Goal: Information Seeking & Learning: Learn about a topic

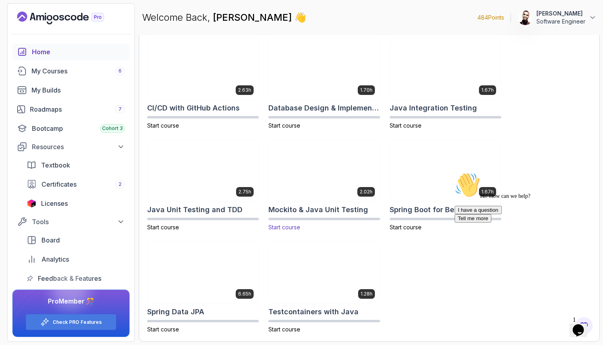
scroll to position [246, 0]
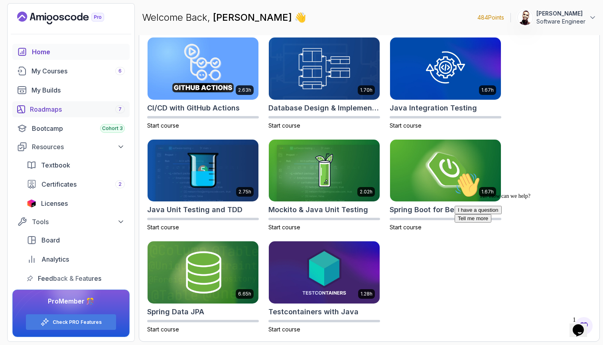
click at [105, 109] on div "Roadmaps 7" at bounding box center [77, 109] width 95 height 10
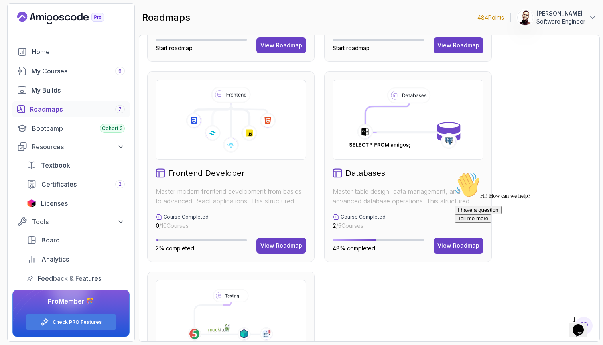
scroll to position [379, 0]
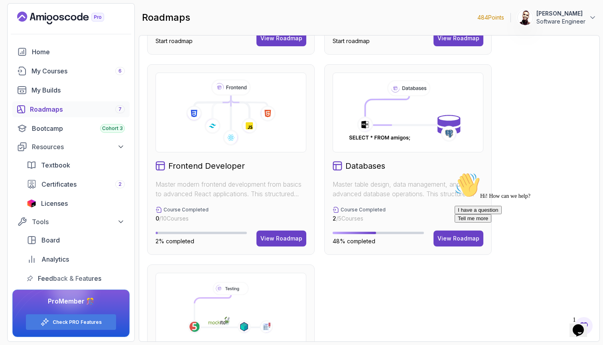
click at [455, 222] on div "Hi! How can we help? I have a question Tell me more" at bounding box center [525, 197] width 143 height 50
click at [462, 222] on div "Hi! How can we help? I have a question Tell me more" at bounding box center [525, 197] width 143 height 50
click at [459, 222] on div "Hi! How can we help? I have a question Tell me more" at bounding box center [525, 197] width 143 height 50
click at [461, 199] on div "Hi! How can we help?" at bounding box center [525, 185] width 143 height 27
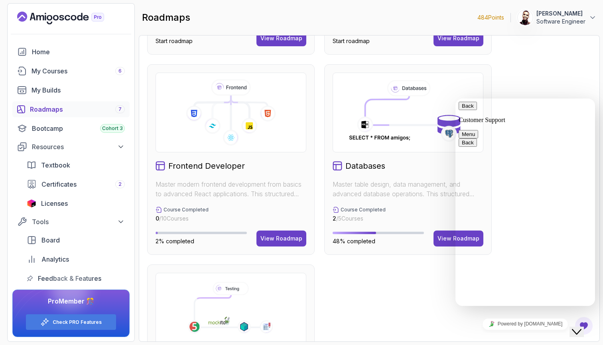
click at [435, 216] on div "Course Completed 2 / 5 Courses" at bounding box center [407, 214] width 151 height 16
click at [400, 154] on div "Databases Master table design, data management, and advanced database operation…" at bounding box center [407, 159] width 167 height 190
click at [577, 329] on icon "$i18n('chat', 'chat_widget')" at bounding box center [576, 332] width 10 height 6
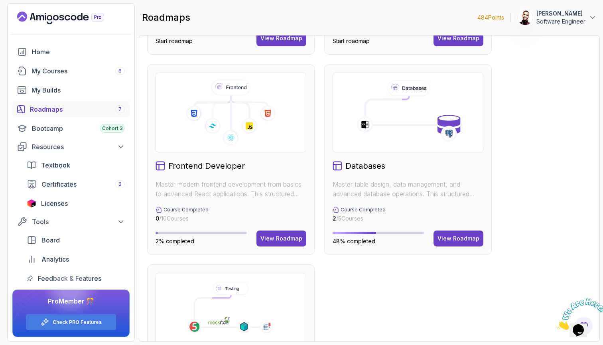
click at [556, 324] on icon "Close" at bounding box center [556, 327] width 0 height 7
click at [461, 241] on div "View Roadmap" at bounding box center [458, 238] width 42 height 8
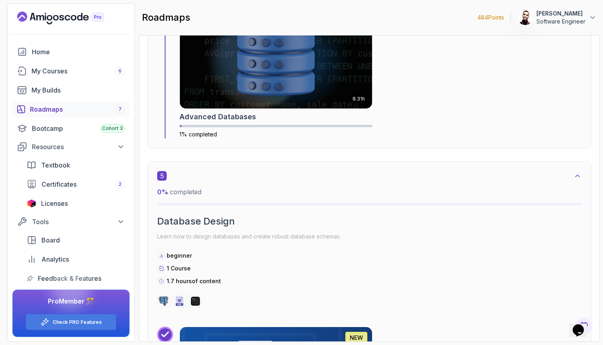
scroll to position [1365, 0]
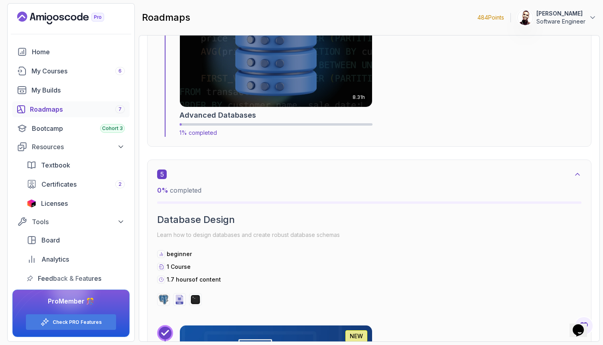
click at [346, 84] on img at bounding box center [276, 58] width 202 height 104
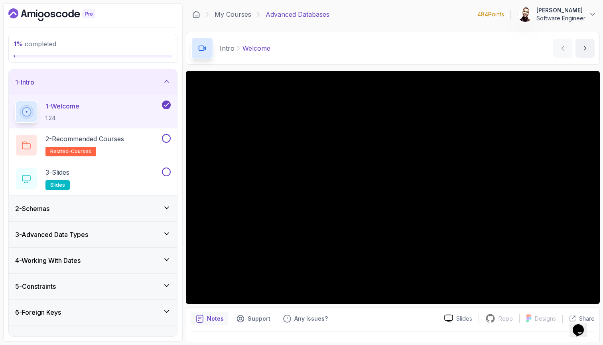
drag, startPoint x: 347, startPoint y: 0, endPoint x: 569, endPoint y: 29, distance: 223.8
click at [569, 29] on main "My Courses Advanced Databases 484 Points Titus Nyandoro Software Engineer 2 - I…" at bounding box center [393, 172] width 414 height 338
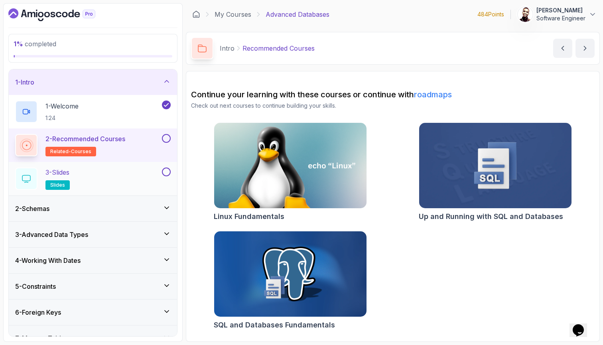
click at [117, 177] on div "3 - Slides slides" at bounding box center [87, 178] width 145 height 22
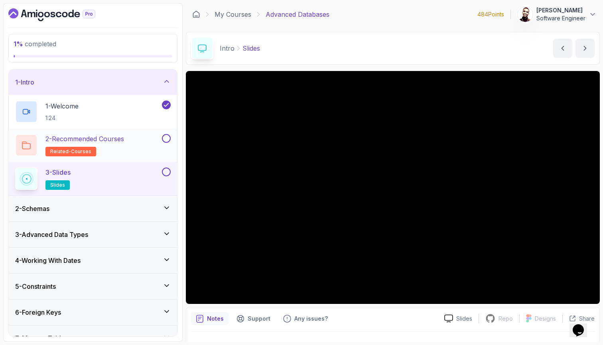
click at [168, 137] on button at bounding box center [166, 138] width 9 height 9
click at [185, 167] on div "1 % completed 1 - Intro 1 - Welcome 1:24 2 - Recommended Courses related-course…" at bounding box center [301, 172] width 596 height 338
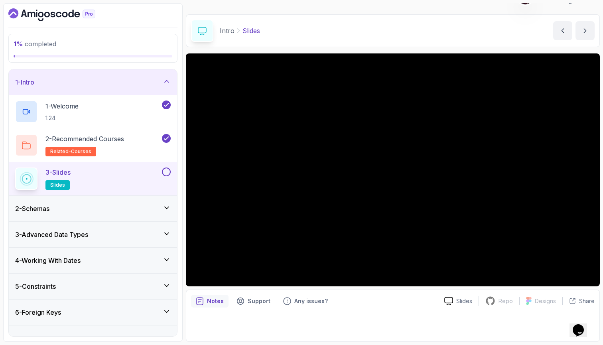
scroll to position [18, 0]
drag, startPoint x: 169, startPoint y: 168, endPoint x: 580, endPoint y: 305, distance: 433.1
click at [580, 305] on div "Slides Repo Repository not available Designs Design not available Share" at bounding box center [516, 300] width 157 height 13
click at [583, 298] on p "Share" at bounding box center [587, 301] width 16 height 8
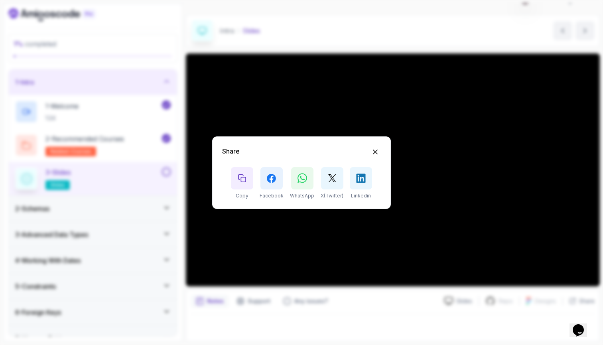
click at [551, 230] on div "Share Copy Facebook WhatsApp X(Twitter) Linkedin" at bounding box center [301, 172] width 603 height 345
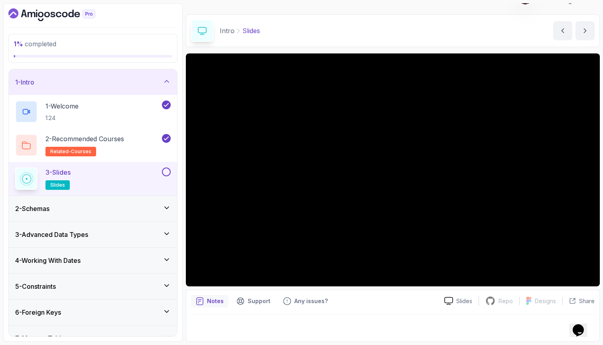
scroll to position [17, 0]
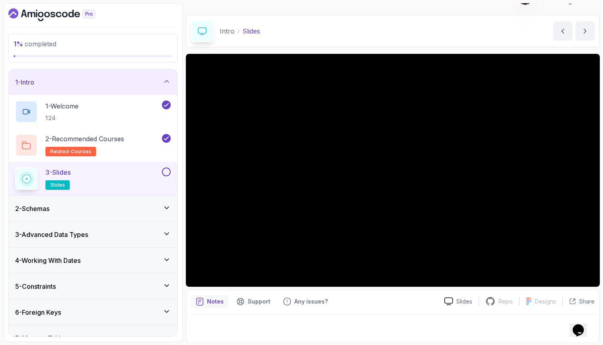
click at [167, 166] on div "3 - Slides slides" at bounding box center [93, 178] width 168 height 33
click at [165, 175] on button at bounding box center [166, 171] width 9 height 9
click at [145, 207] on div "2 - Schemas" at bounding box center [92, 209] width 155 height 10
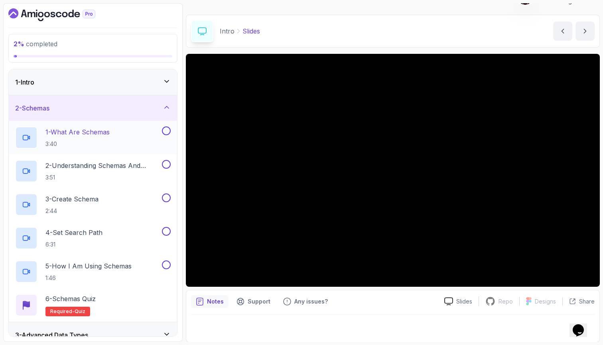
click at [131, 135] on div "1 - What Are Schemas 3:40" at bounding box center [87, 137] width 145 height 22
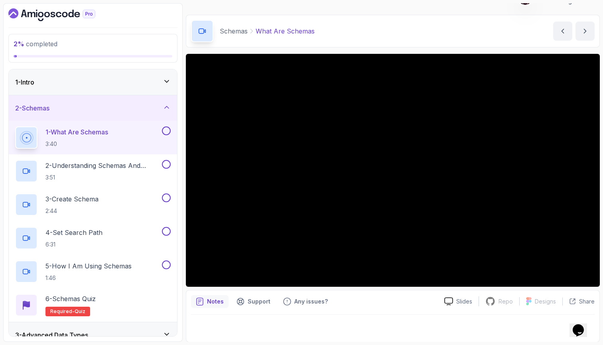
click at [477, 344] on section "2 % completed 1 - Intro 2 - Schemas 1 - What Are Schemas 3:40 2 - Understanding…" at bounding box center [301, 172] width 603 height 345
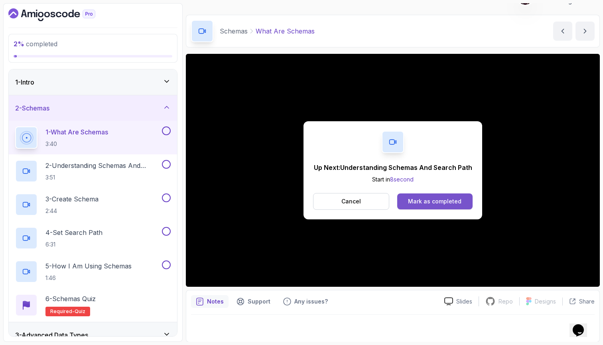
click at [452, 204] on div "Mark as completed" at bounding box center [434, 201] width 53 height 8
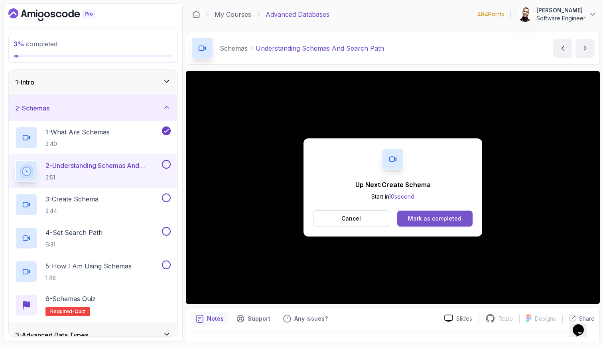
click at [459, 211] on button "Mark as completed" at bounding box center [434, 218] width 75 height 16
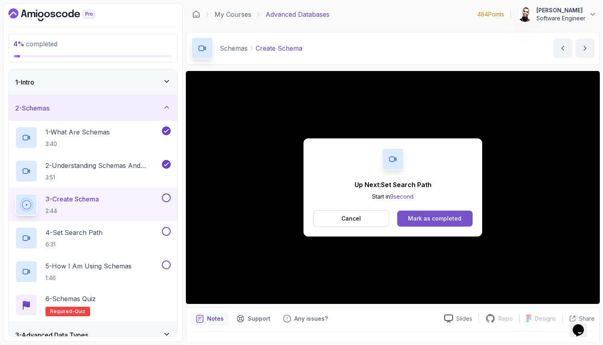
click at [449, 216] on div "Mark as completed" at bounding box center [434, 218] width 53 height 8
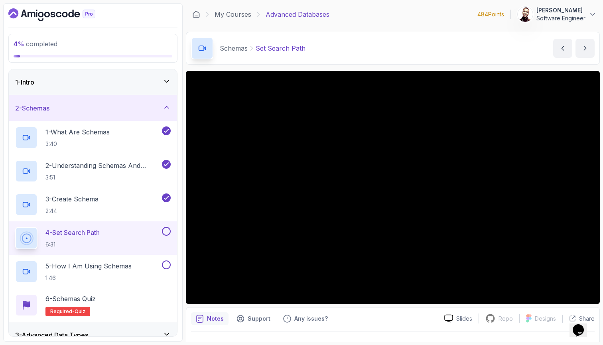
click at [372, 328] on div "Notes Support Any issues? Slides Repo Repository not available Designs Design n…" at bounding box center [393, 333] width 414 height 52
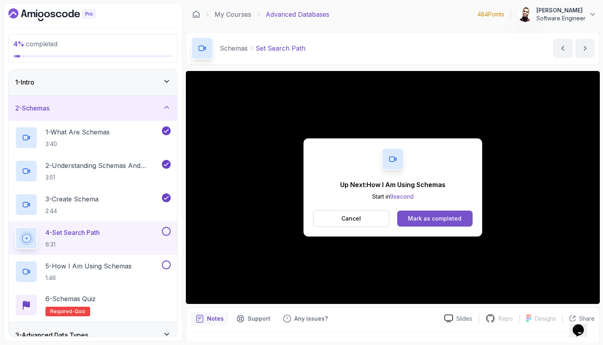
click at [463, 217] on button "Mark as completed" at bounding box center [434, 218] width 75 height 16
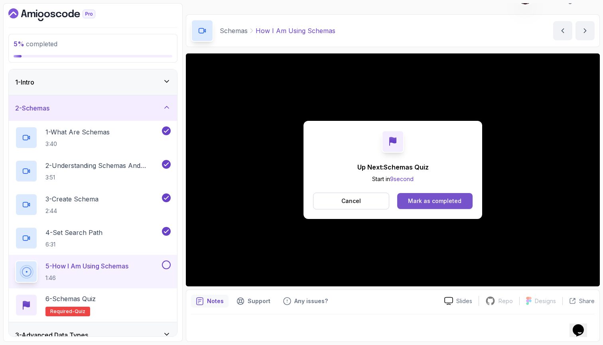
click at [438, 201] on div "Mark as completed" at bounding box center [434, 201] width 53 height 8
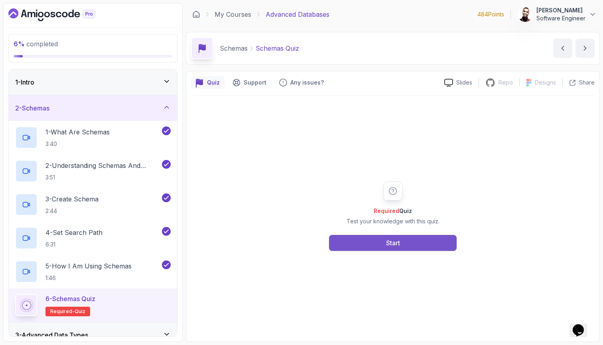
click at [396, 239] on div "Start" at bounding box center [393, 243] width 14 height 10
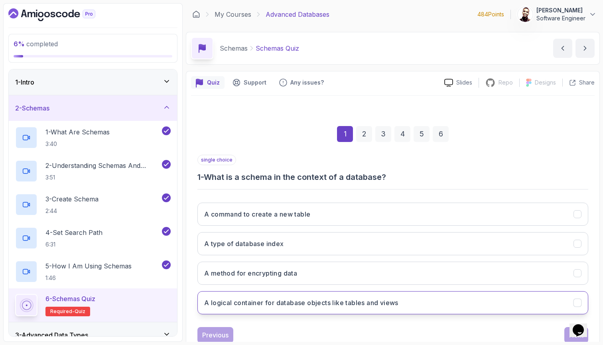
click at [354, 306] on h3 "A logical container for database objects like tables and views" at bounding box center [301, 303] width 194 height 10
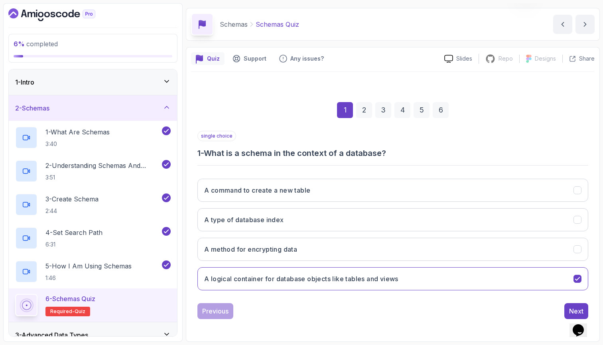
scroll to position [24, 0]
click at [566, 308] on button "Next" at bounding box center [576, 311] width 24 height 16
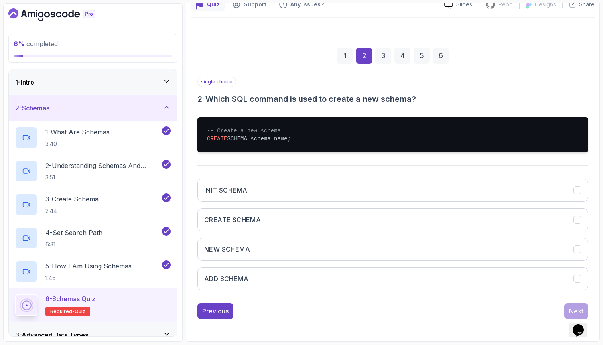
scroll to position [78, 0]
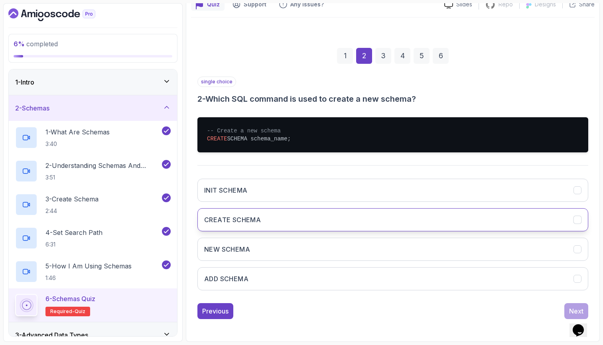
click at [436, 226] on button "CREATE SCHEMA" at bounding box center [392, 219] width 391 height 23
click at [569, 309] on div "Next" at bounding box center [576, 311] width 14 height 10
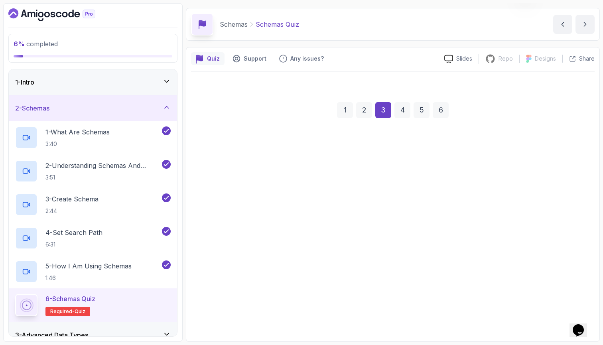
scroll to position [24, 0]
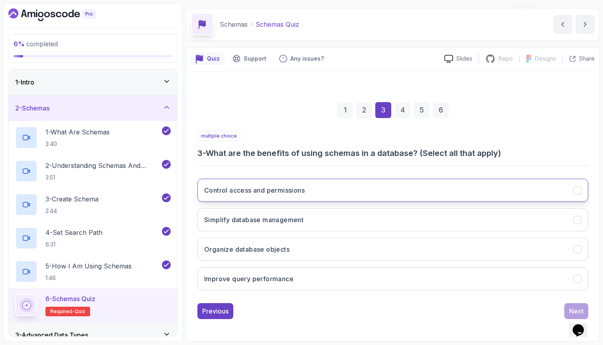
click at [381, 188] on button "Control access and permissions" at bounding box center [392, 190] width 391 height 23
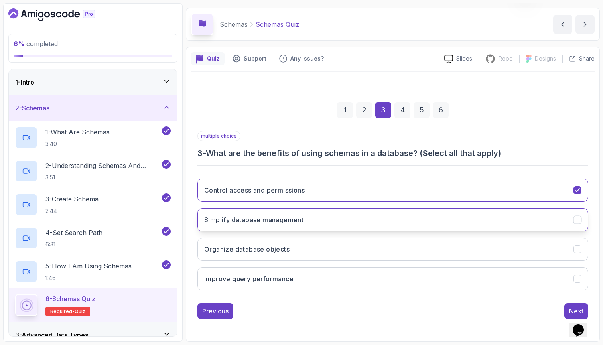
click at [341, 218] on button "Simplify database management" at bounding box center [392, 219] width 391 height 23
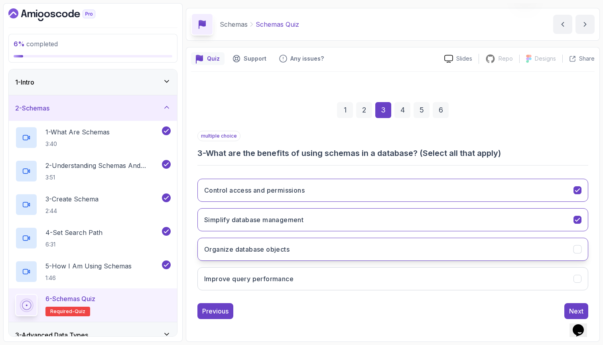
click at [320, 247] on button "Organize database objects" at bounding box center [392, 248] width 391 height 23
click at [570, 309] on div "Next" at bounding box center [576, 311] width 14 height 10
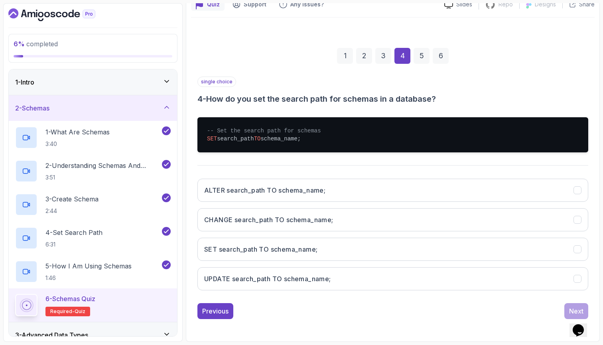
scroll to position [78, 0]
click at [458, 245] on button "SET search_path TO schema_name;" at bounding box center [392, 248] width 391 height 23
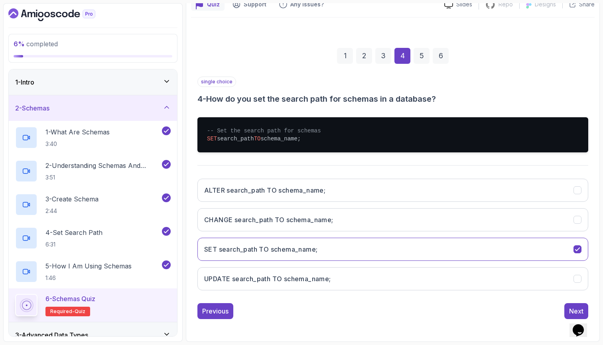
scroll to position [0, 0]
click at [568, 309] on button "Next" at bounding box center [576, 311] width 24 height 16
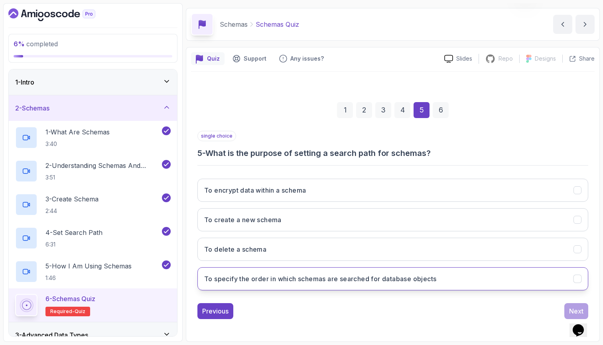
click at [428, 274] on h3 "To specify the order in which schemas are searched for database objects" at bounding box center [320, 279] width 232 height 10
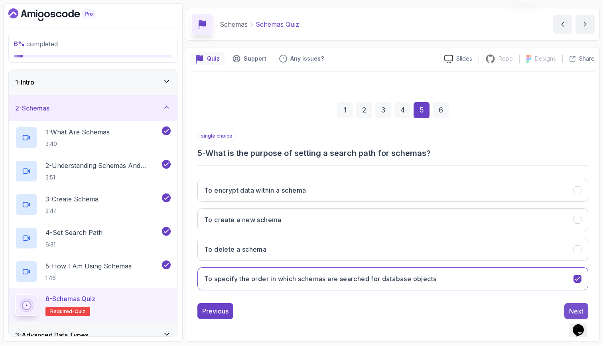
click at [581, 306] on div "Next" at bounding box center [576, 311] width 14 height 10
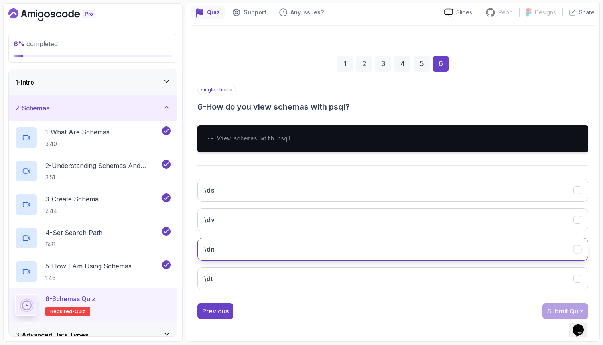
click at [524, 237] on button "\dn" at bounding box center [392, 248] width 391 height 23
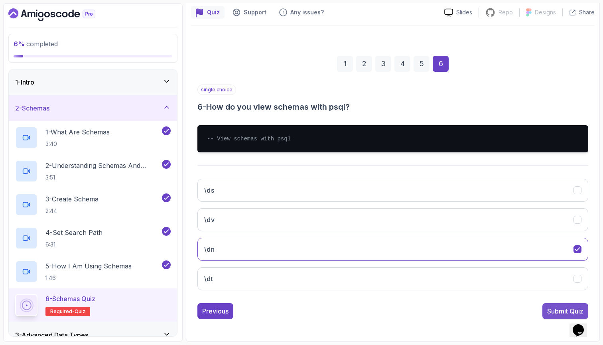
click at [550, 306] on div "Submit Quiz" at bounding box center [565, 311] width 36 height 10
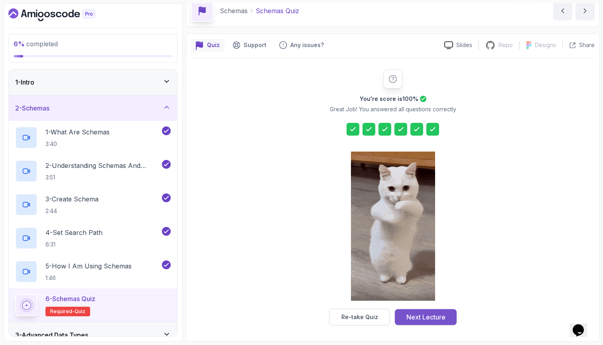
click at [447, 309] on button "Next Lecture" at bounding box center [425, 317] width 62 height 16
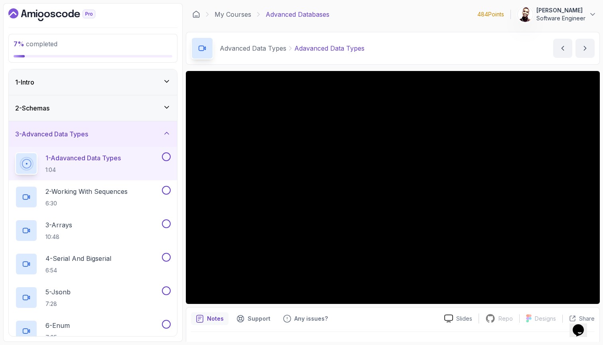
click at [95, 130] on div "3 - Advanced Data Types" at bounding box center [92, 134] width 155 height 10
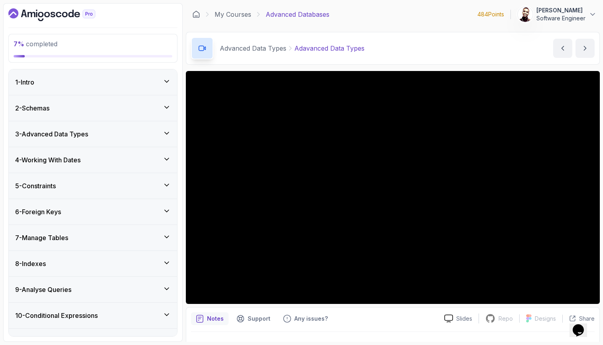
click at [95, 130] on div "3 - Advanced Data Types" at bounding box center [92, 134] width 155 height 10
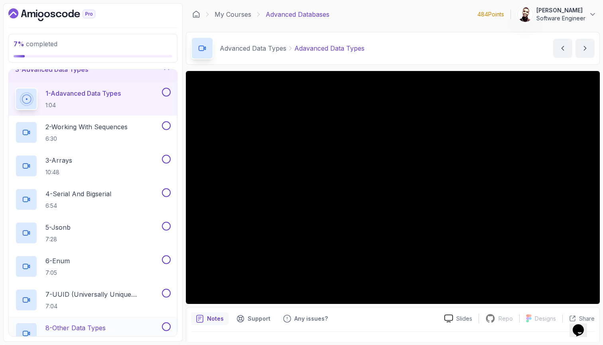
scroll to position [64, 0]
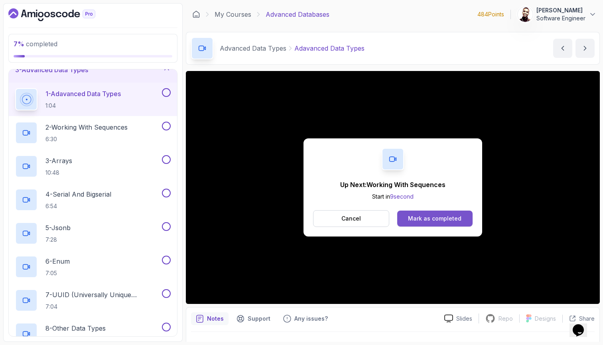
click at [426, 214] on button "Mark as completed" at bounding box center [434, 218] width 75 height 16
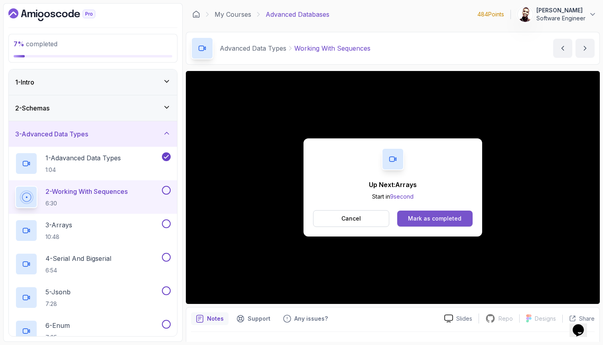
click at [456, 219] on div "Mark as completed" at bounding box center [434, 218] width 53 height 8
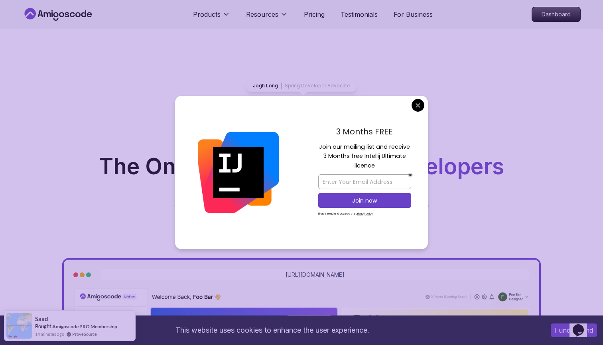
click at [419, 98] on div "3 Months FREE Join our mailing list and receive 3 Months free Intellij Ultimate…" at bounding box center [364, 173] width 126 height 154
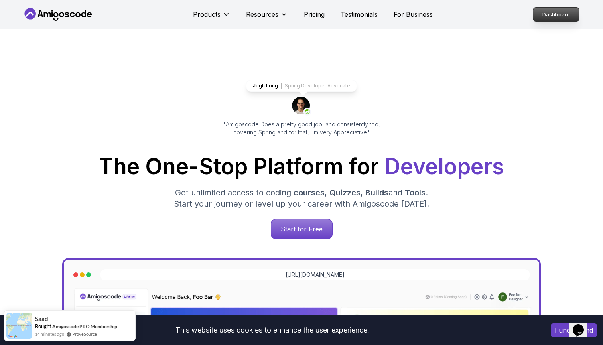
click at [553, 7] on link "Dashboard" at bounding box center [555, 14] width 47 height 14
